Goal: Find specific page/section: Find specific page/section

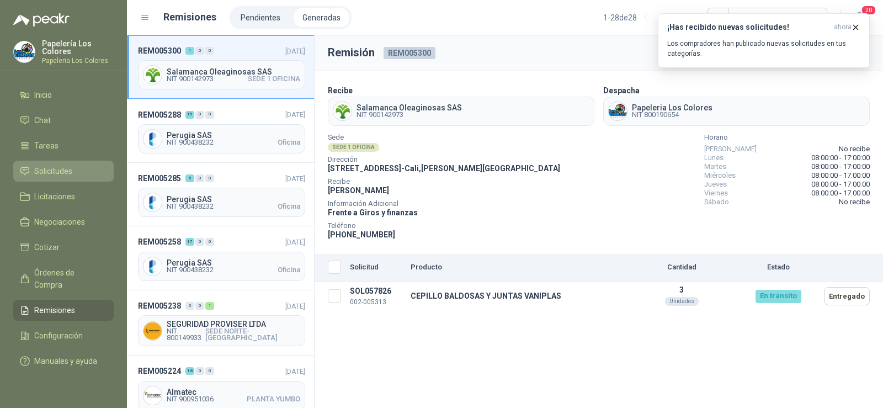
click at [76, 171] on li "Solicitudes" at bounding box center [63, 171] width 87 height 12
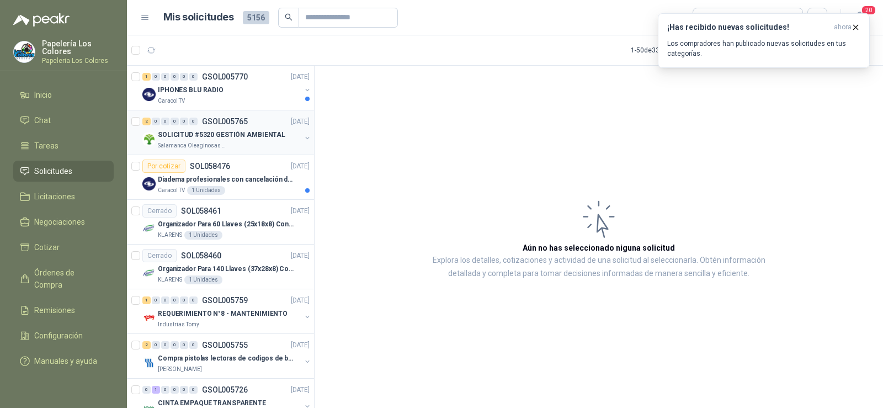
click at [226, 141] on div "SOLICITUD #5320 GESTIÓN AMBIENTAL" at bounding box center [229, 134] width 143 height 13
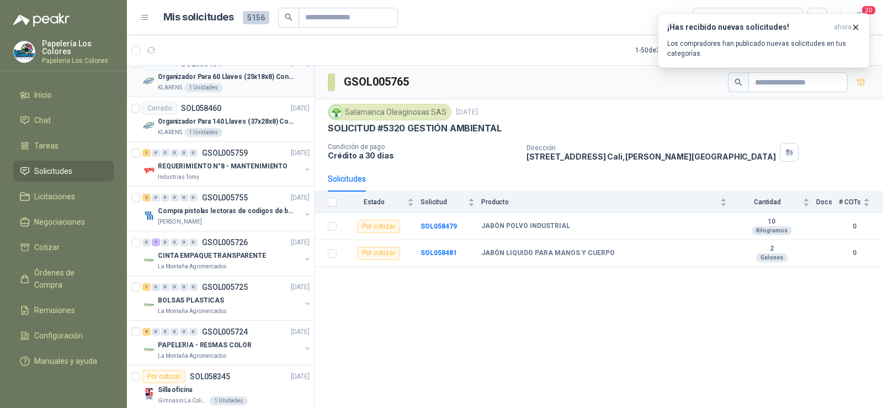
scroll to position [166, 0]
